Goal: Check status: Check status

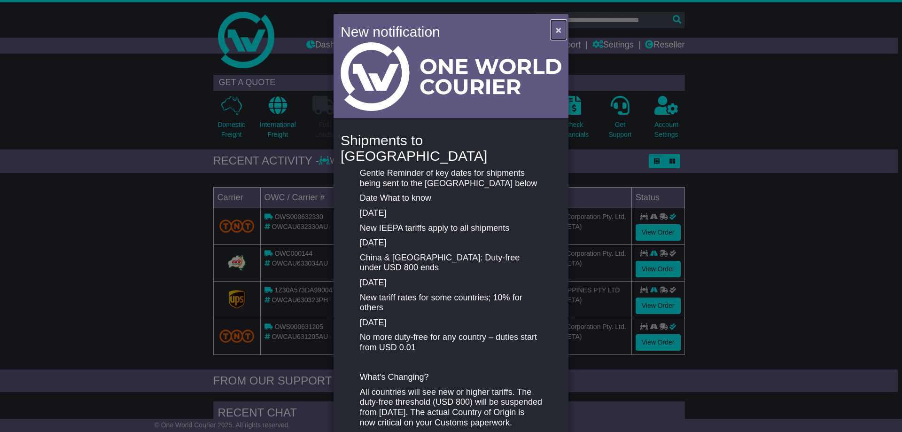
click at [556, 29] on span "×" at bounding box center [559, 29] width 6 height 11
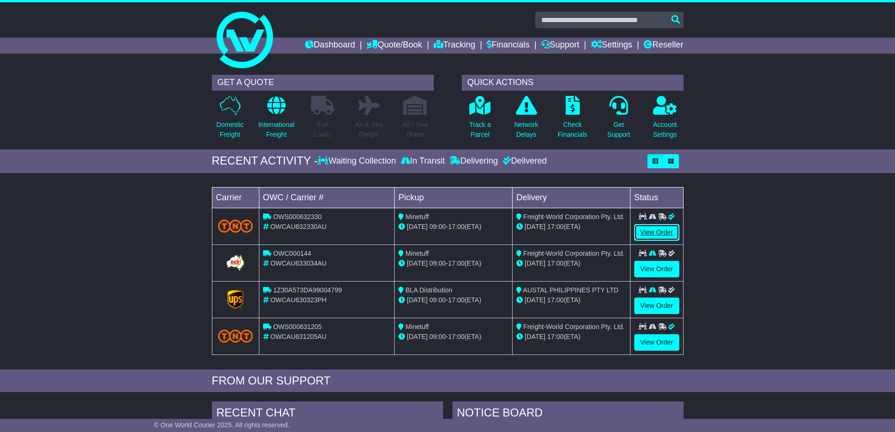
click at [669, 232] on link "View Order" at bounding box center [656, 232] width 45 height 16
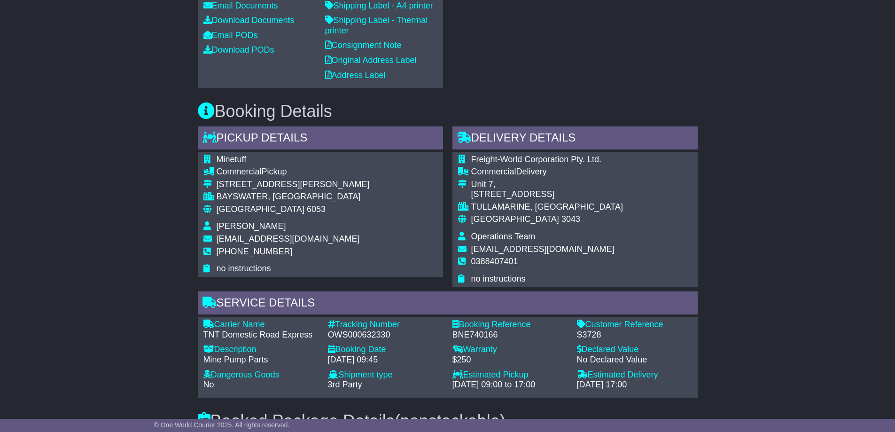
scroll to position [756, 0]
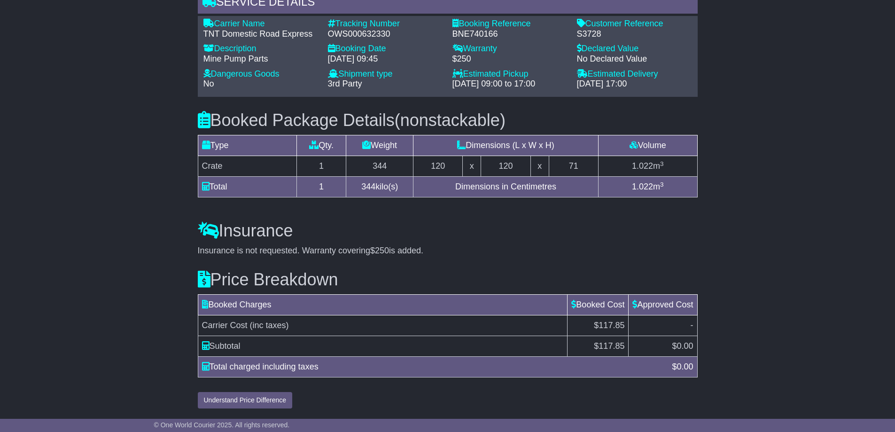
scroll to position [742, 0]
